Goal: Answer question/provide support

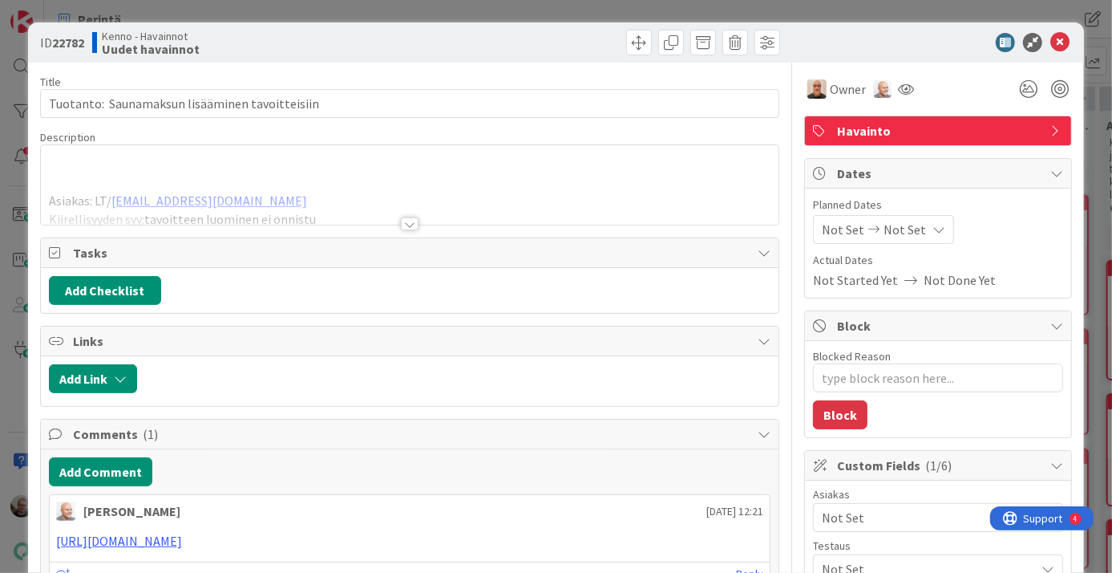
click at [369, 174] on p at bounding box center [410, 183] width 723 height 18
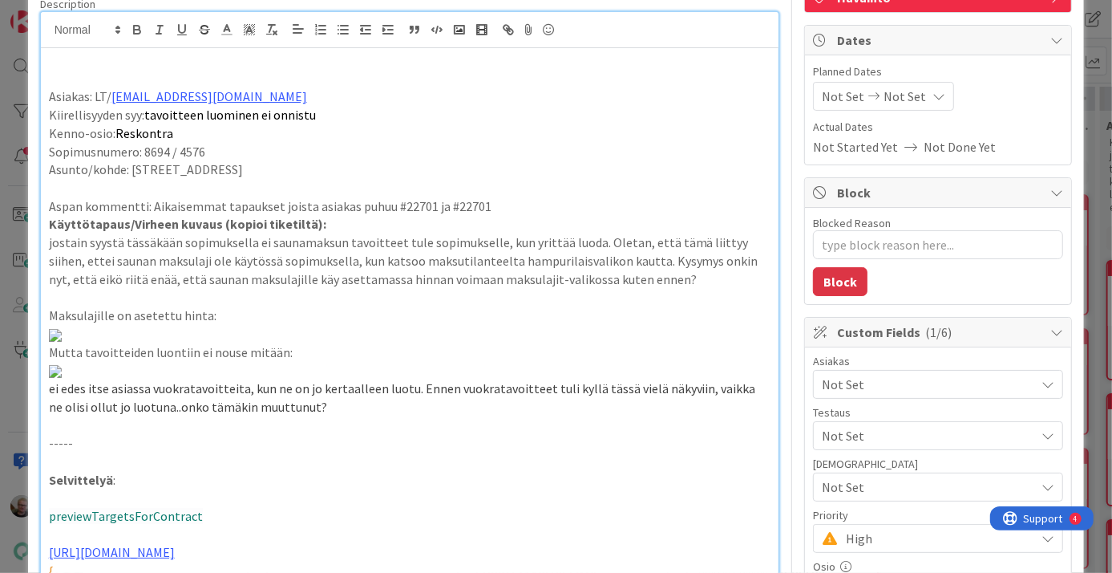
scroll to position [145, 0]
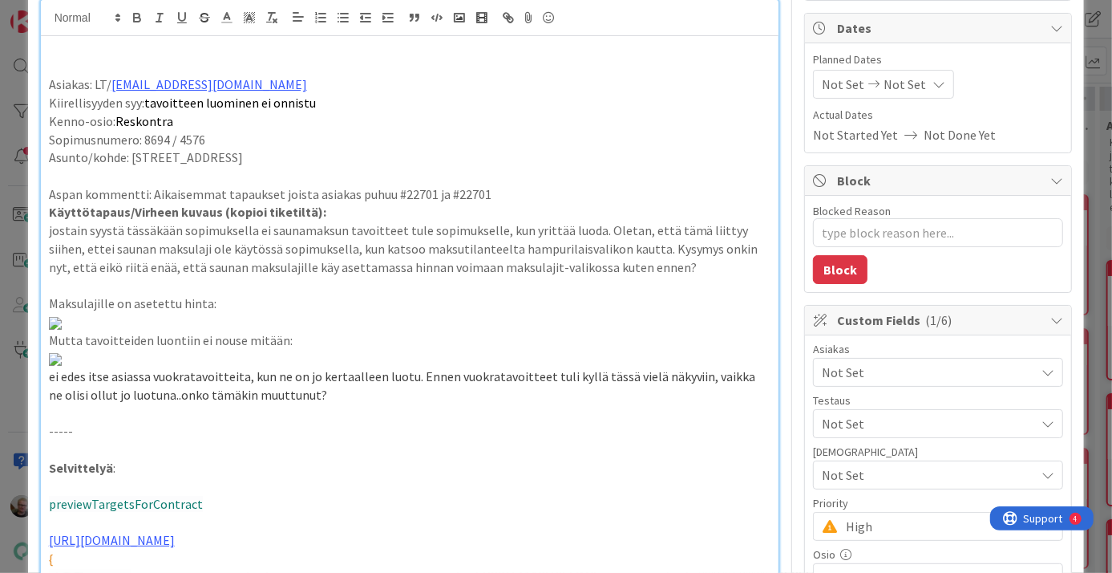
click at [569, 196] on p "Aspan kommentti: Aikaisemmat tapaukset joista asiakas puhuu #22701 ja #22701" at bounding box center [410, 194] width 723 height 18
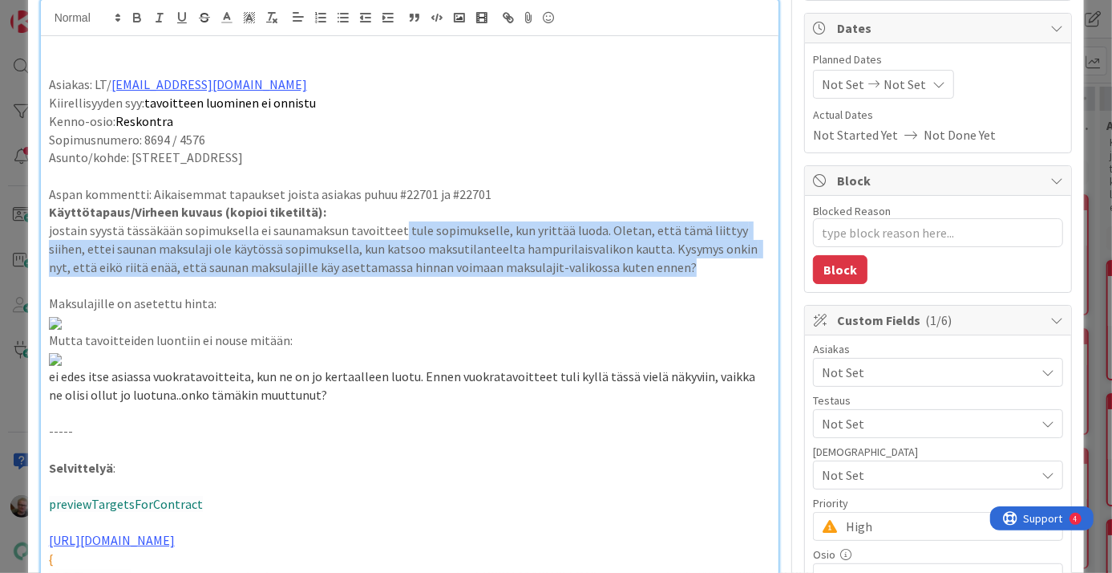
drag, startPoint x: 393, startPoint y: 221, endPoint x: 626, endPoint y: 265, distance: 236.7
click at [626, 265] on p "jostain syystä tässäkään sopimuksella ei saunamaksun tavoitteet tule sopimuksel…" at bounding box center [410, 248] width 723 height 55
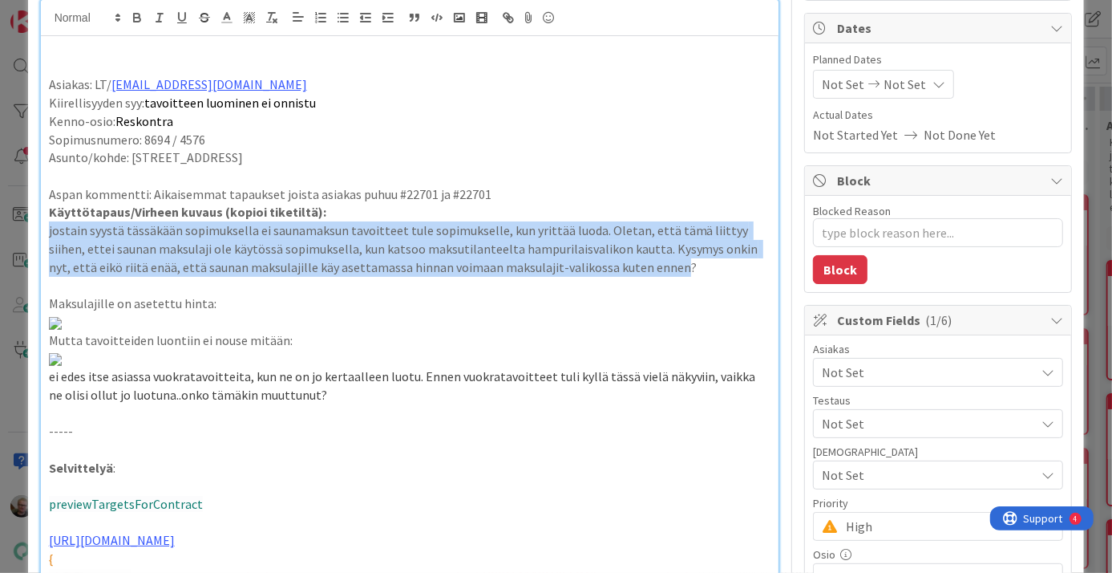
drag, startPoint x: 561, startPoint y: 214, endPoint x: 618, endPoint y: 265, distance: 76.1
click at [618, 265] on div "Asiakas: LT/ [PERSON_NAME][EMAIL_ADDRESS][DOMAIN_NAME] Kiirellisyyden syy: tavo…" at bounding box center [410, 383] width 739 height 694
click at [618, 265] on p "jostain syystä tässäkään sopimuksella ei saunamaksun tavoitteet tule sopimuksel…" at bounding box center [410, 248] width 723 height 55
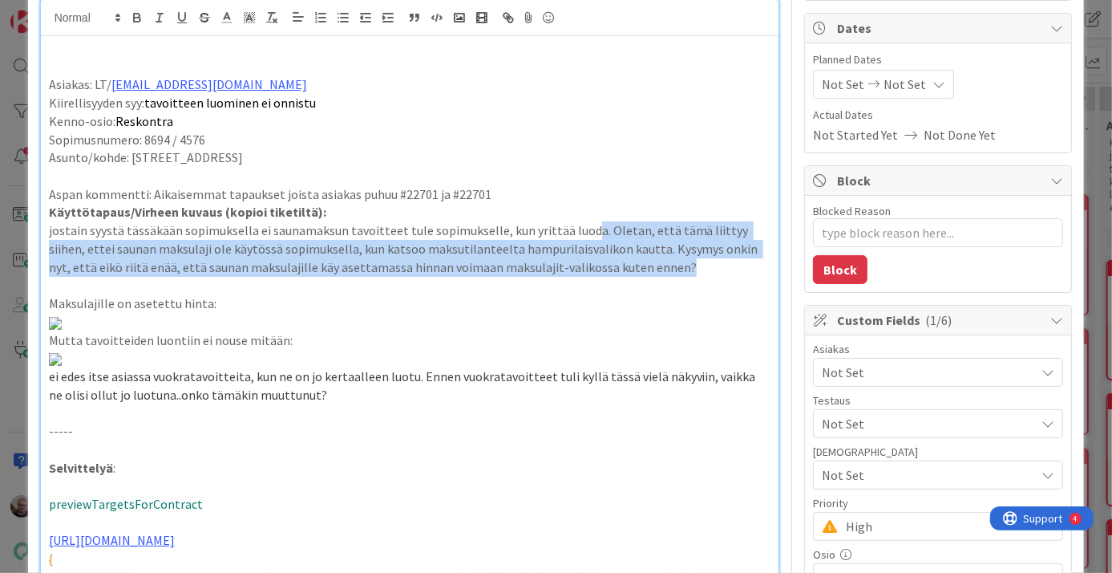
drag, startPoint x: 588, startPoint y: 233, endPoint x: 627, endPoint y: 270, distance: 54.5
click at [627, 270] on p "jostain syystä tässäkään sopimuksella ei saunamaksun tavoitteet tule sopimuksel…" at bounding box center [410, 248] width 723 height 55
click at [636, 270] on p "jostain syystä tässäkään sopimuksella ei saunamaksun tavoitteet tule sopimuksel…" at bounding box center [410, 248] width 723 height 55
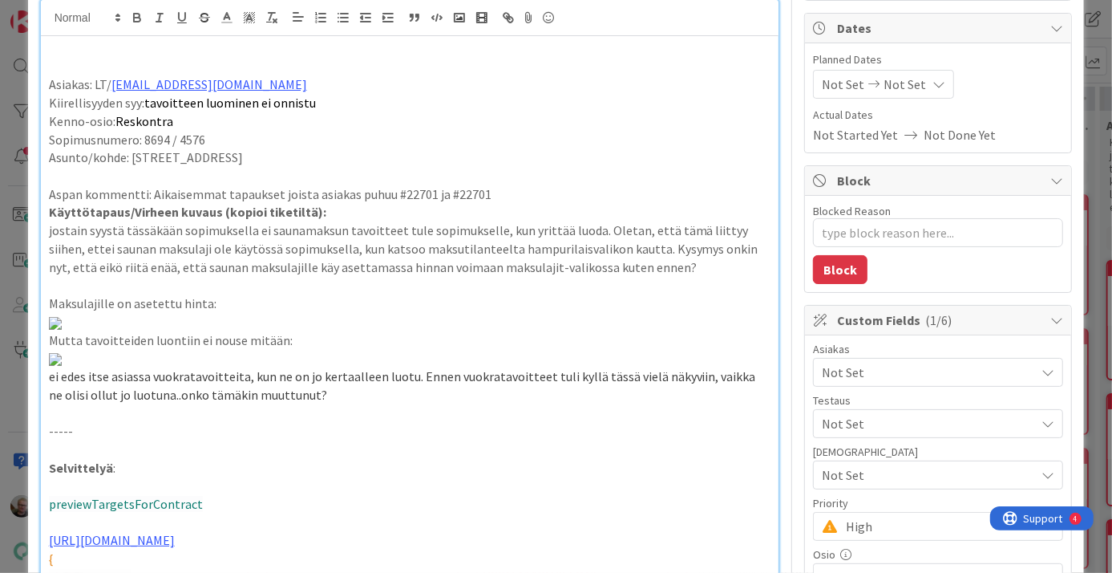
click at [265, 237] on p "jostain syystä tässäkään sopimuksella ei saunamaksun tavoitteet tule sopimuksel…" at bounding box center [410, 248] width 723 height 55
type textarea "x"
click at [241, 223] on p "jostain syystä tässäkään sopimuksella ei saunamaksun tavoitteet tule sopimuksel…" at bounding box center [409, 248] width 720 height 55
click at [360, 231] on p "jostain syystä tässäkään sopimuksella ei saunamaksun tavoitteet tule sopimuksel…" at bounding box center [409, 248] width 720 height 55
click at [405, 222] on p "jostain syystä tässäkään sopimuksella ei saunamaksun tavoitteet tule sopimuksel…" at bounding box center [409, 248] width 720 height 55
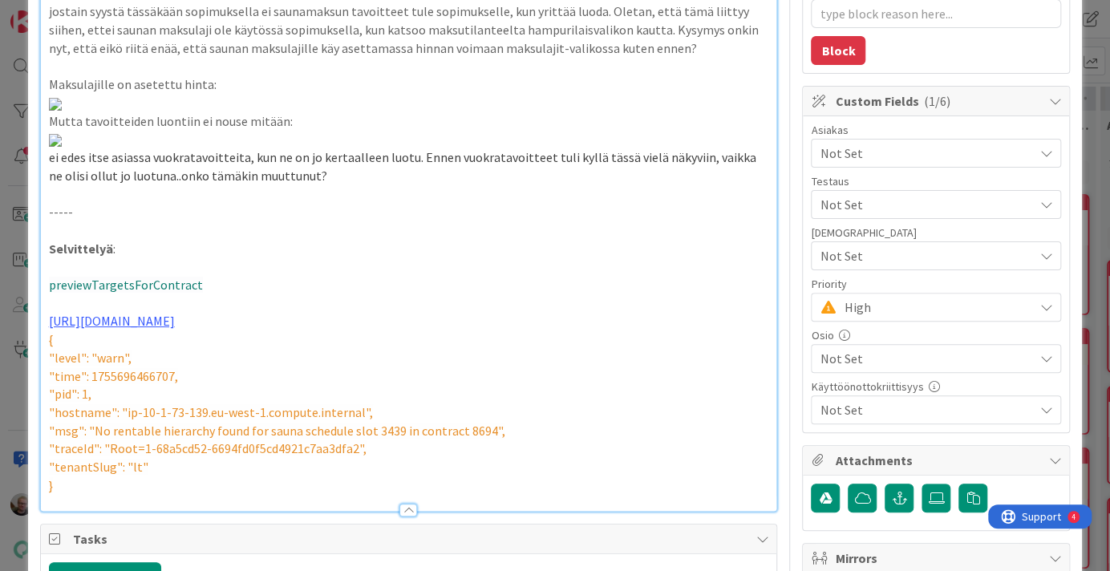
scroll to position [0, 0]
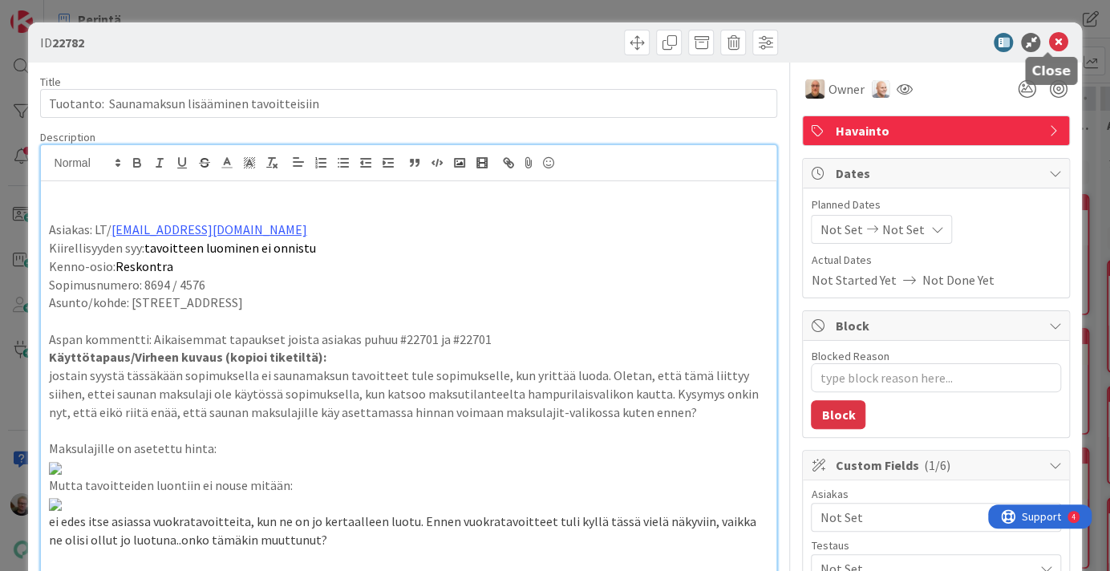
click at [1048, 36] on icon at bounding box center [1057, 42] width 19 height 19
